Goal: Task Accomplishment & Management: Manage account settings

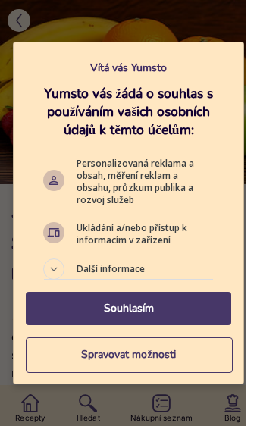
click at [77, 363] on p "Spravovat možnosti" at bounding box center [129, 354] width 206 height 15
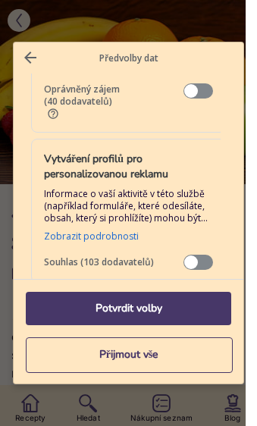
scroll to position [394, 0]
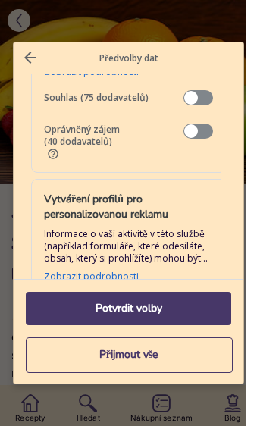
click at [198, 124] on span "Správa dat" at bounding box center [199, 131] width 30 height 15
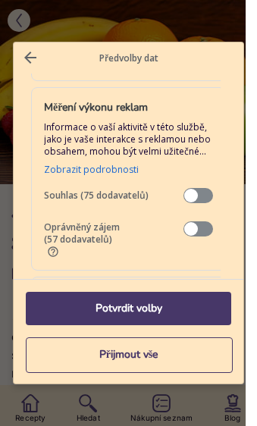
scroll to position [1075, 0]
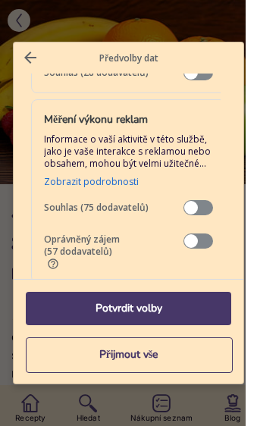
click at [184, 234] on span "Oprávněný zájem (57 dodavatelů)" at bounding box center [114, 252] width 140 height 36
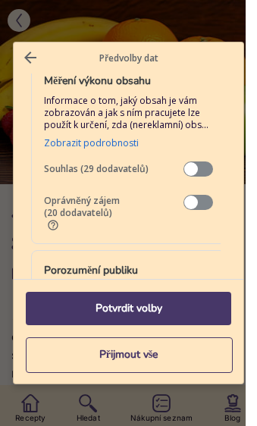
scroll to position [1303, 0]
click at [199, 195] on span "Správa dat" at bounding box center [199, 202] width 30 height 15
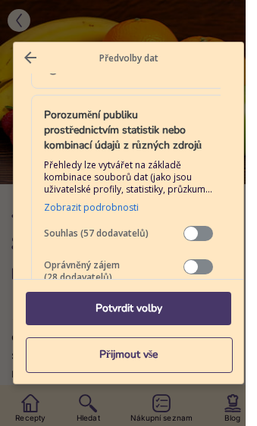
scroll to position [1477, 0]
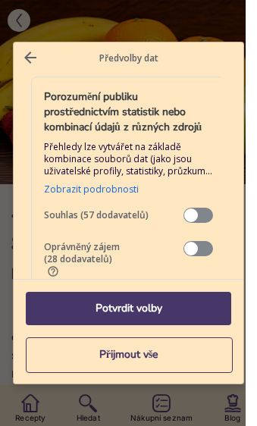
click at [200, 241] on span "Správa dat" at bounding box center [199, 248] width 30 height 15
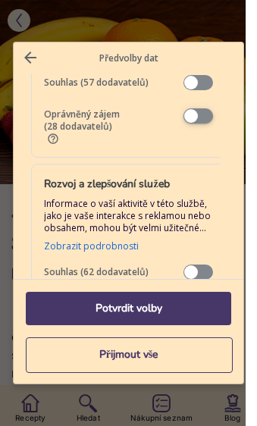
scroll to position [1644, 0]
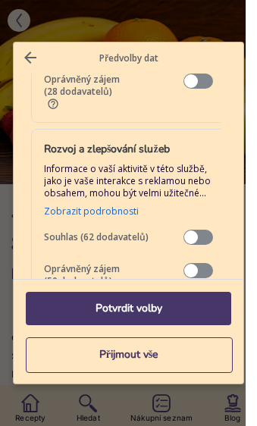
click at [200, 263] on span "Správa dat" at bounding box center [199, 270] width 30 height 15
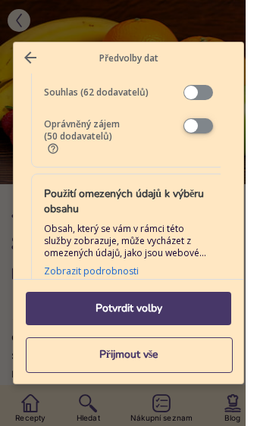
scroll to position [1802, 0]
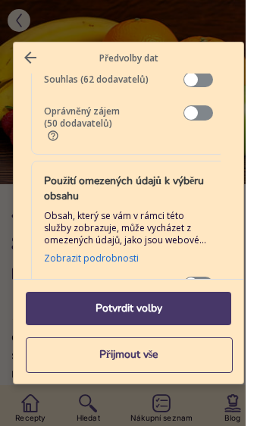
click at [59, 334] on button "Oprávněný zájem (5 dodavatelů)" at bounding box center [53, 340] width 12 height 12
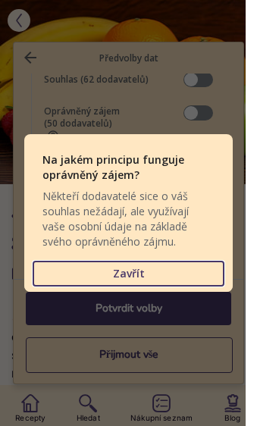
click at [99, 270] on p "Zavřít" at bounding box center [128, 274] width 190 height 24
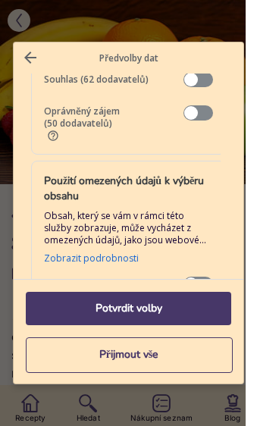
click at [59, 334] on button "Oprávněný zájem (5 dodavatelů)" at bounding box center [53, 340] width 12 height 12
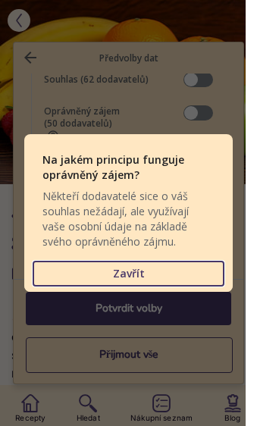
click at [107, 270] on p "Zavřít" at bounding box center [128, 274] width 190 height 24
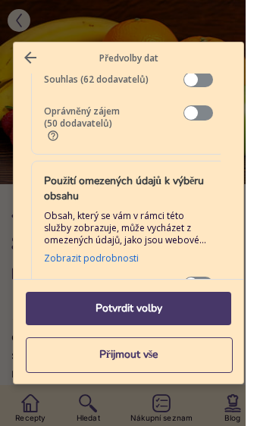
click at [203, 310] on span "Správa dat" at bounding box center [199, 317] width 30 height 15
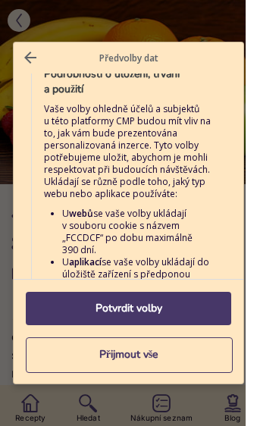
scroll to position [3120, 0]
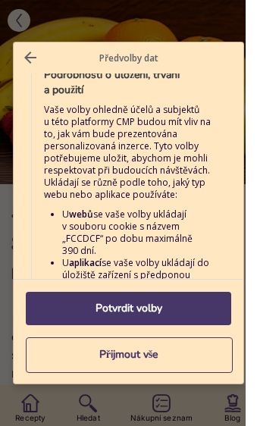
click at [95, 326] on button "Potvrdit volby" at bounding box center [129, 309] width 206 height 34
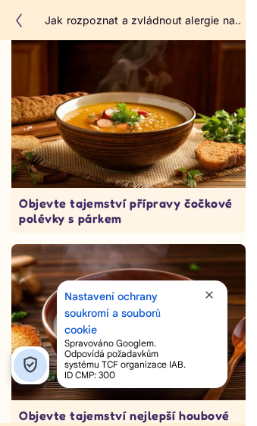
scroll to position [9015, 0]
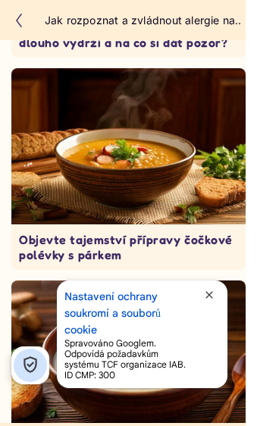
click at [210, 294] on span "close" at bounding box center [209, 295] width 12 height 12
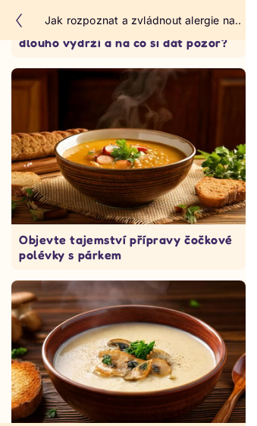
scroll to position [9017, 0]
